Goal: Transaction & Acquisition: Purchase product/service

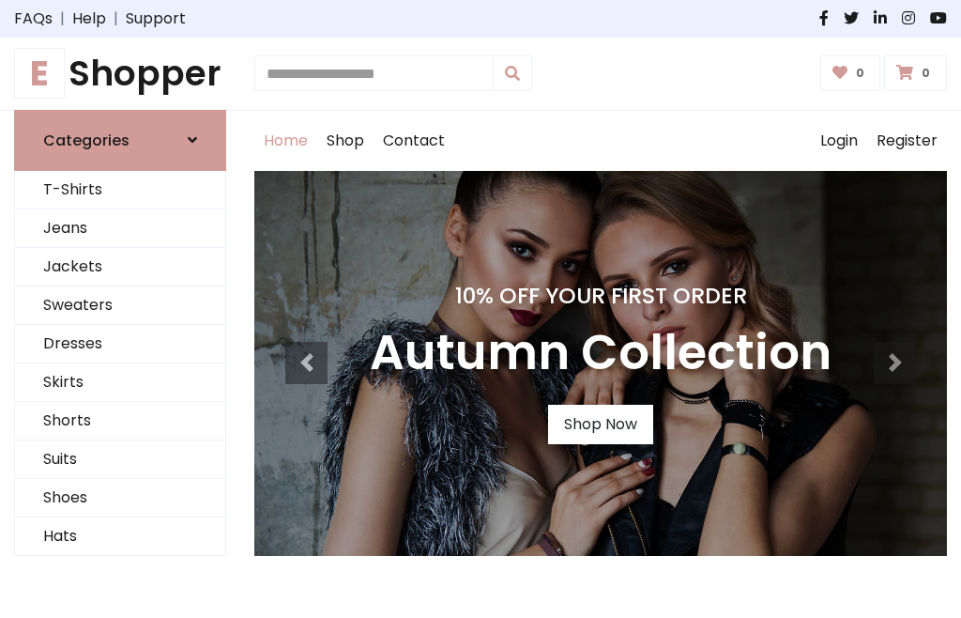
click at [481, 309] on h4 "10% Off Your First Order" at bounding box center [601, 296] width 462 height 26
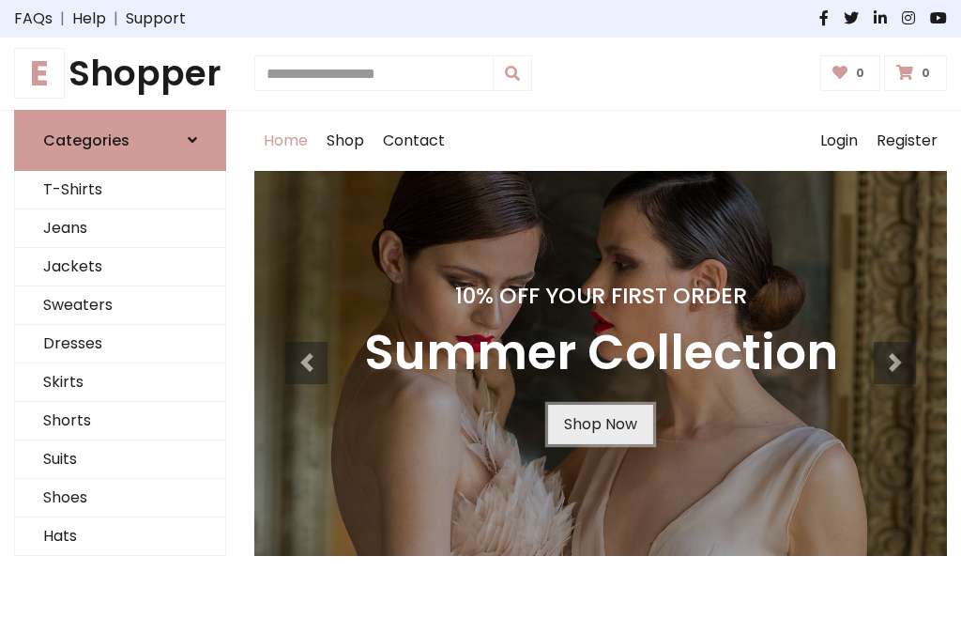
click at [600, 423] on link "Shop Now" at bounding box center [600, 424] width 105 height 39
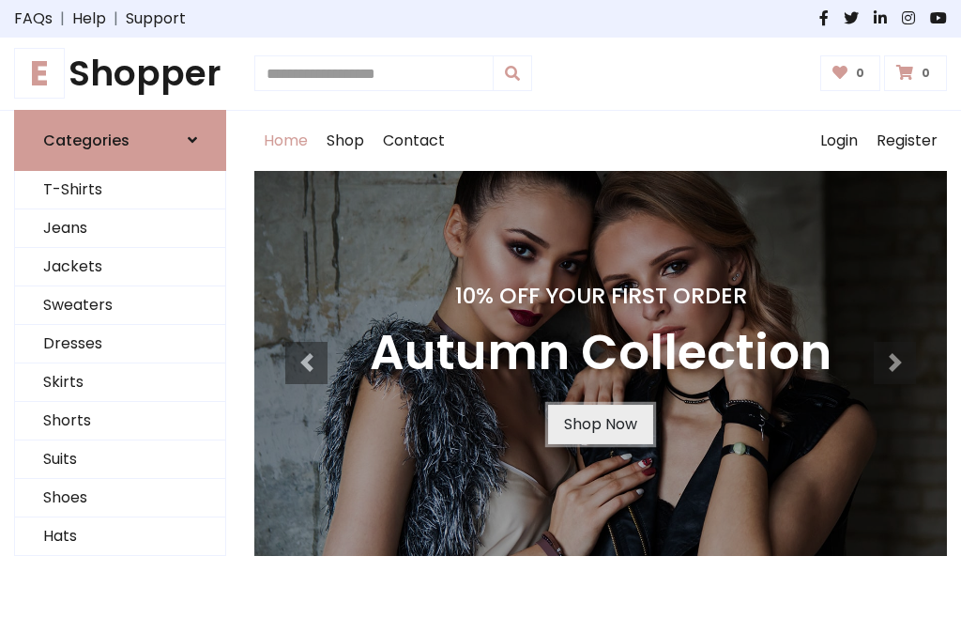
click at [600, 423] on link "Shop Now" at bounding box center [600, 424] width 105 height 39
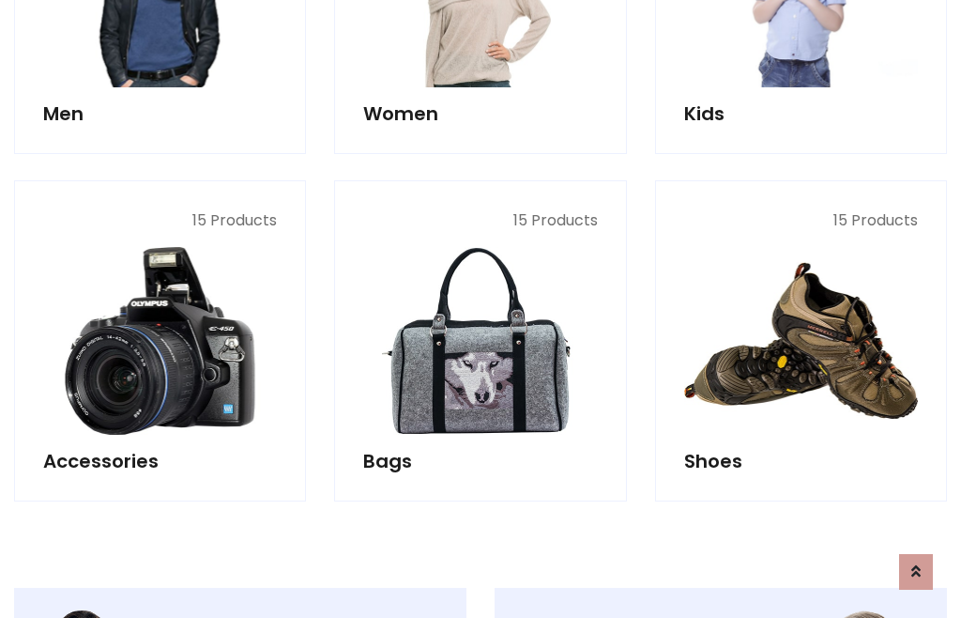
scroll to position [1872, 0]
